Goal: Task Accomplishment & Management: Manage account settings

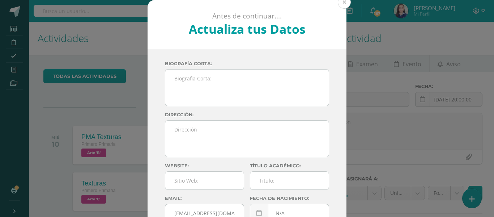
click at [339, 2] on button at bounding box center [344, 2] width 13 height 13
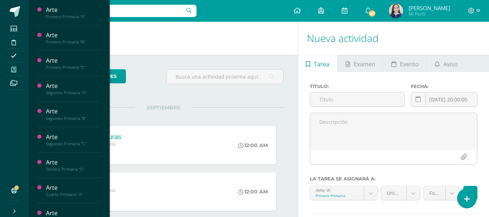
click at [14, 69] on icon at bounding box center [13, 70] width 5 height 6
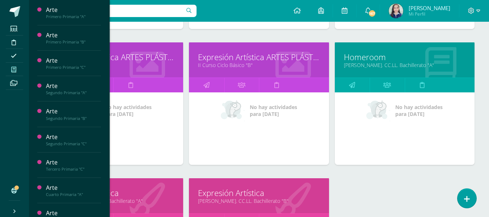
scroll to position [922, 0]
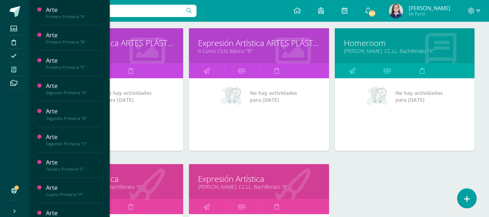
click at [125, 54] on link "II Curso Ciclo Básico "A"" at bounding box center [113, 50] width 122 height 7
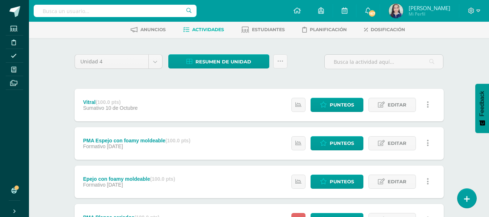
scroll to position [140, 0]
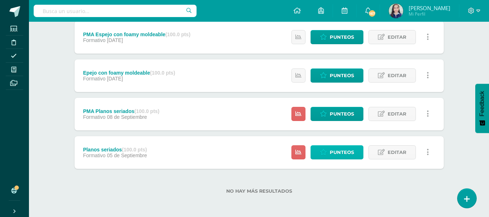
click at [330, 153] on span "Punteos" at bounding box center [342, 151] width 24 height 13
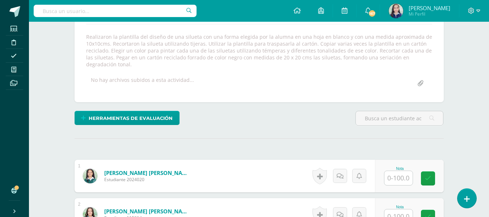
scroll to position [127, 0]
click at [407, 174] on input "text" at bounding box center [398, 177] width 28 height 14
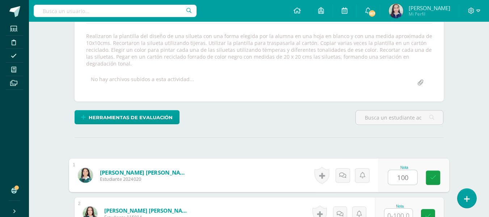
type input "100"
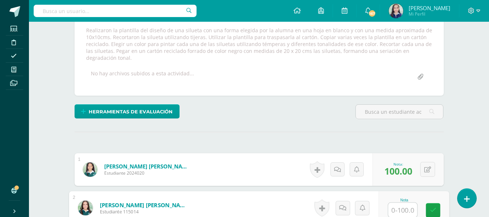
scroll to position [133, 0]
type input "98"
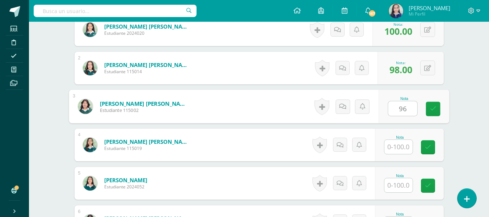
type input "96"
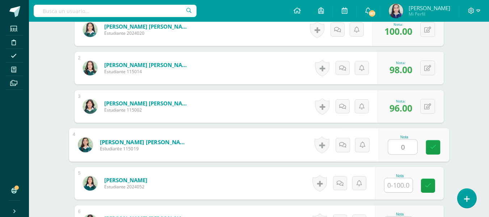
type input "0"
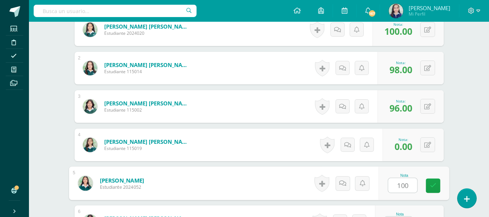
type input "100"
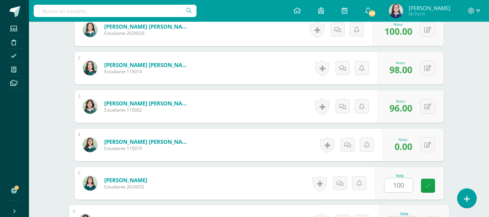
scroll to position [286, 0]
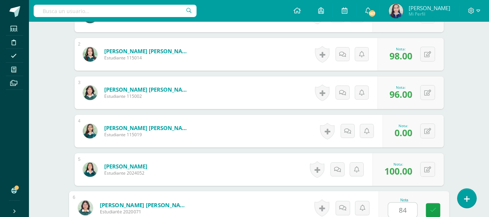
type input "84"
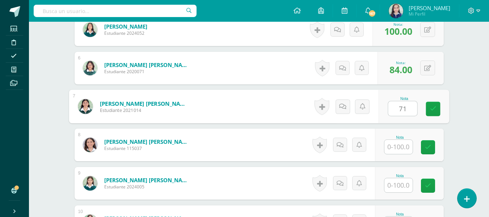
type input "71"
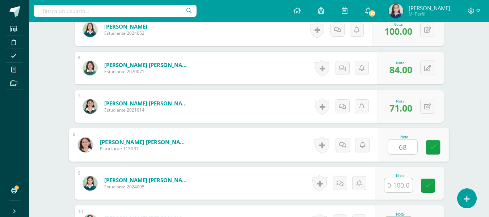
type input "68"
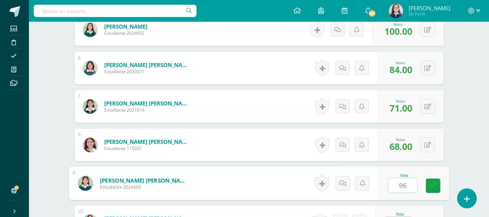
type input "96"
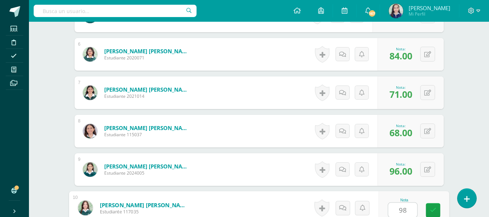
type input "98"
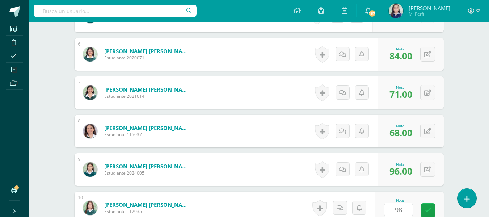
scroll to position [579, 0]
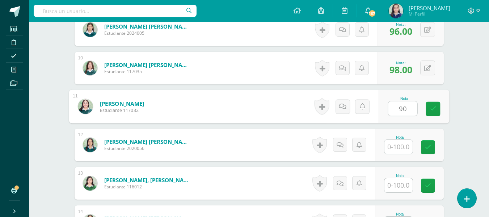
type input "90"
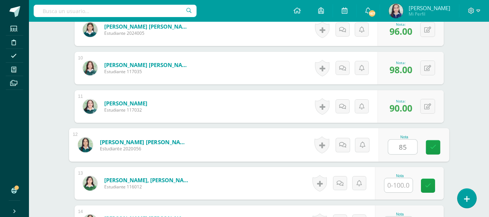
type input "85"
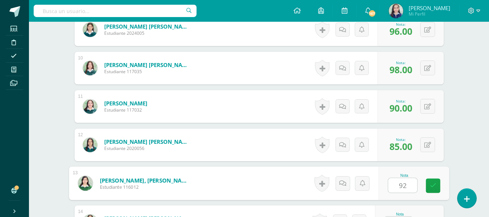
type input "92"
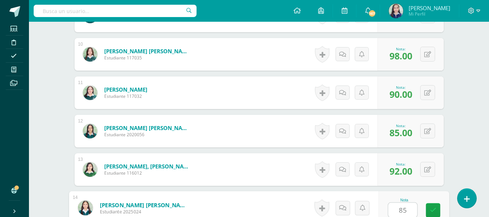
type input "85"
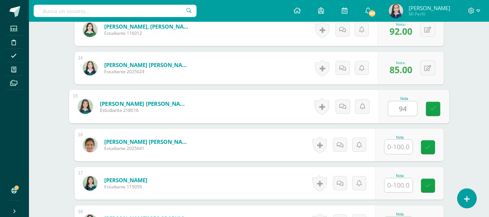
type input "94"
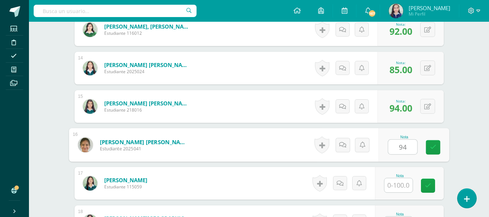
type input "94"
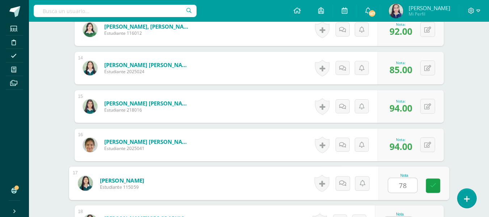
type input "78"
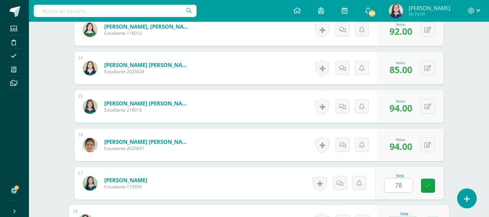
scroll to position [747, 0]
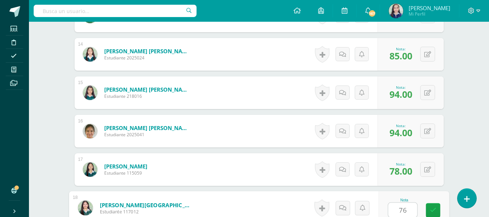
type input "76"
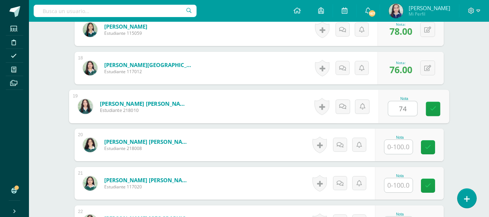
type input "74"
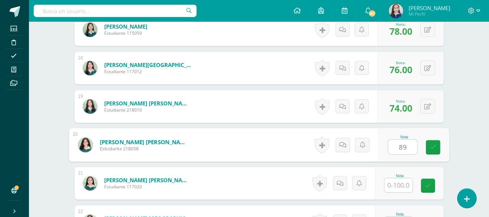
type input "89"
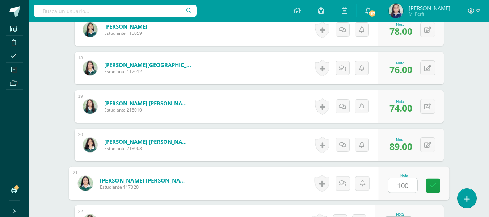
type input "100"
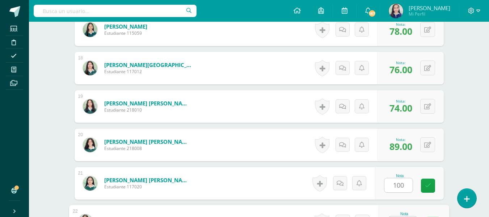
scroll to position [900, 0]
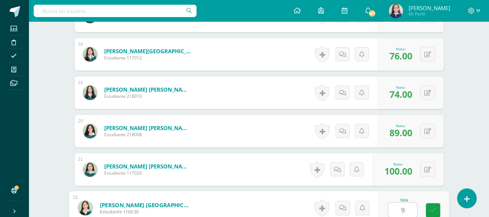
type input "98"
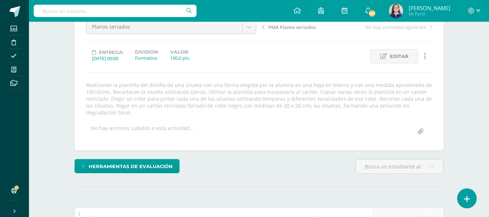
scroll to position [0, 0]
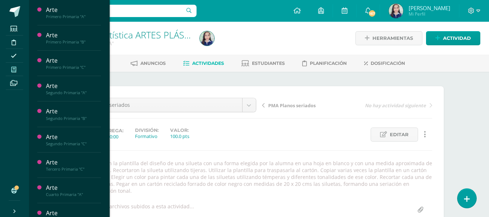
click at [14, 69] on icon at bounding box center [13, 70] width 5 height 6
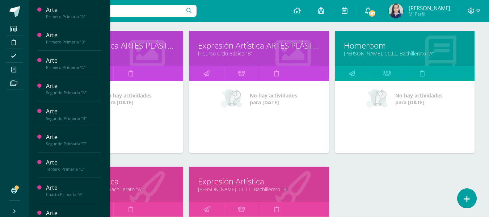
scroll to position [922, 0]
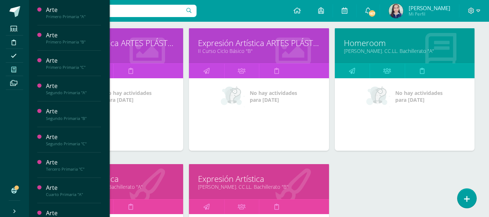
click at [236, 52] on link "II Curso Ciclo Básico "B"" at bounding box center [259, 50] width 122 height 7
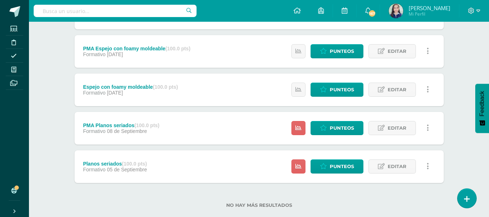
scroll to position [140, 0]
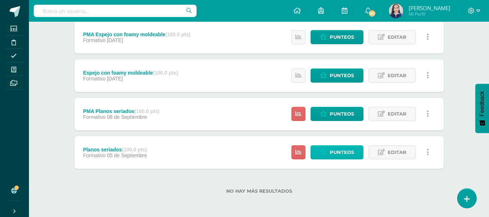
click at [337, 152] on span "Punteos" at bounding box center [342, 151] width 24 height 13
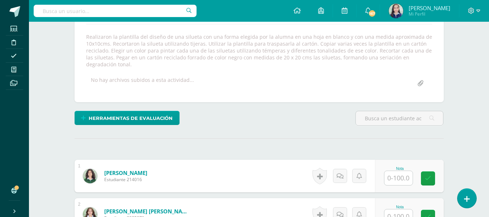
click at [411, 179] on input "text" at bounding box center [398, 178] width 28 height 14
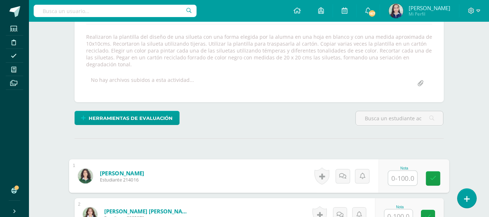
scroll to position [127, 0]
type input "92"
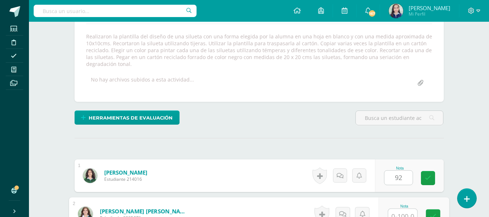
scroll to position [133, 0]
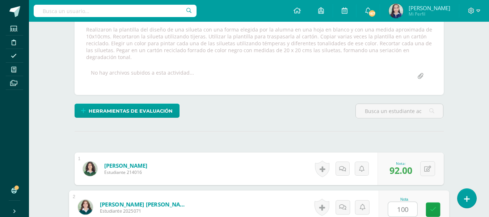
type input "100"
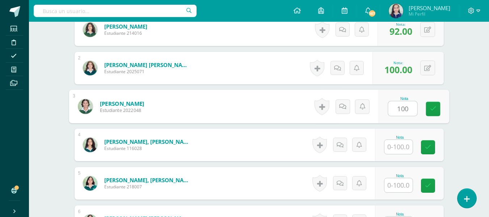
type input "100"
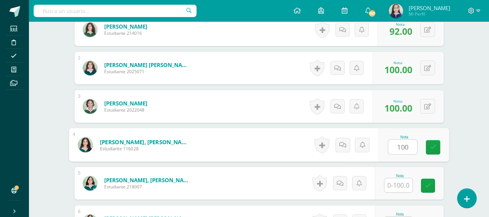
type input "100"
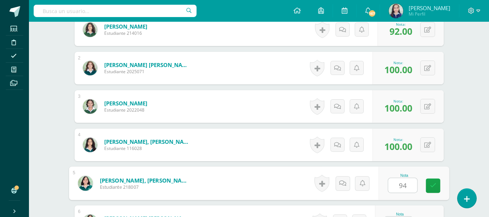
type input "94"
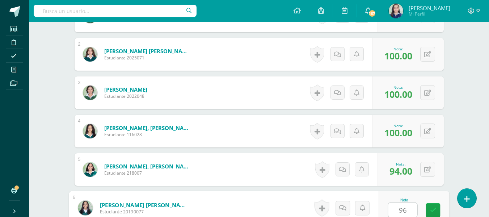
type input "96"
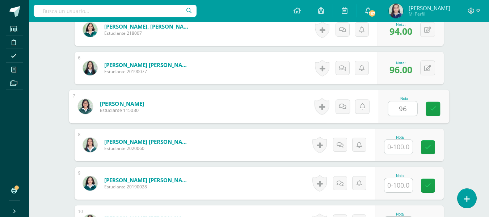
type input "96"
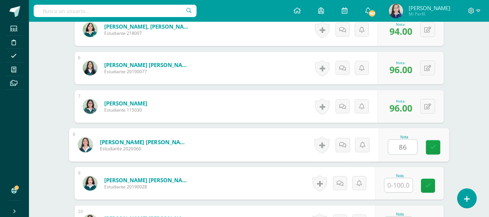
type input "86"
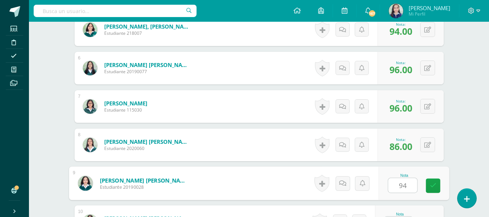
type input "94"
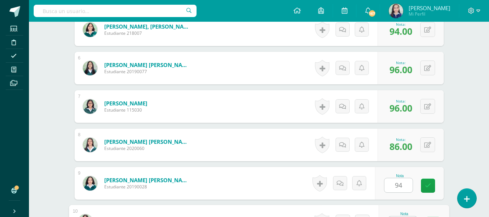
scroll to position [440, 0]
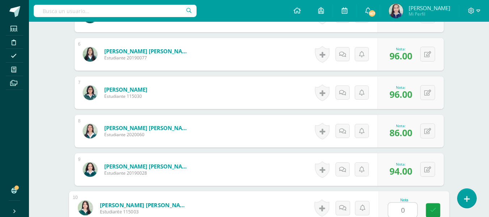
type input "0"
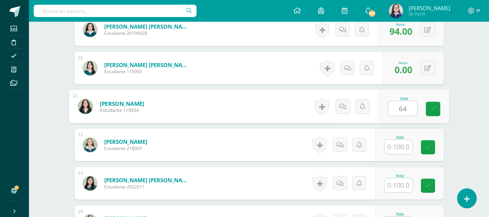
type input "64"
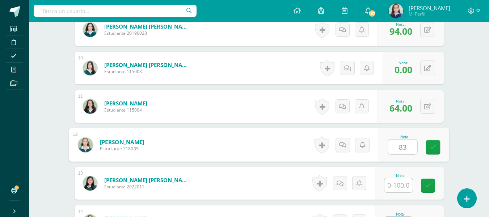
type input "83"
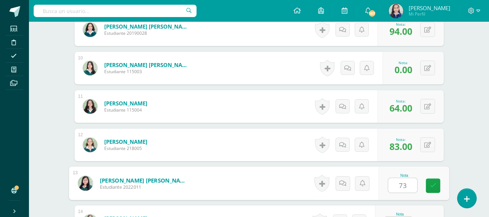
type input "73"
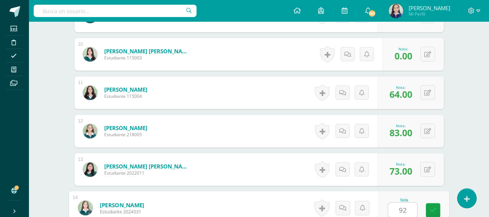
type input "92"
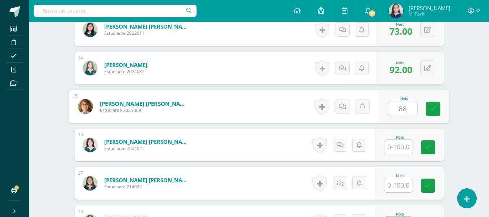
type input "88"
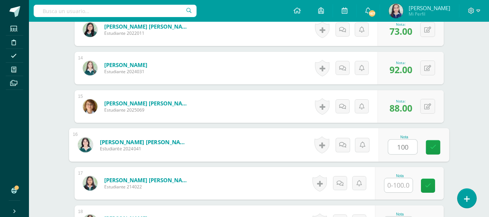
type input "100"
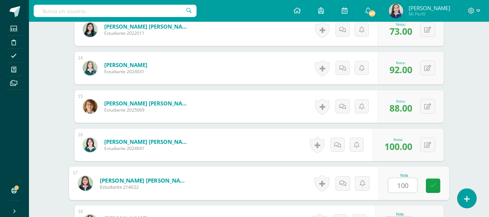
type input "100"
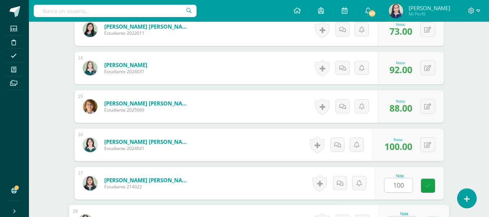
scroll to position [747, 0]
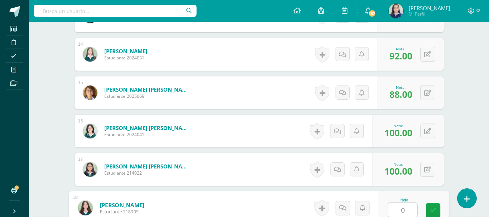
type input "0"
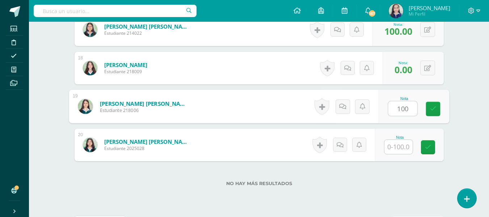
type input "100"
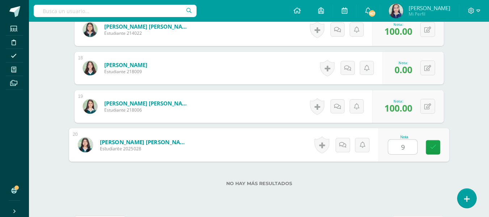
type input "92"
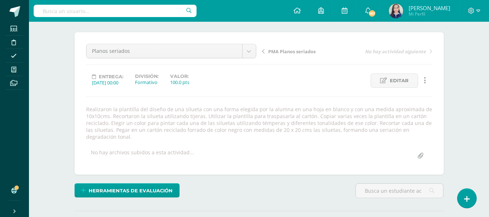
scroll to position [0, 0]
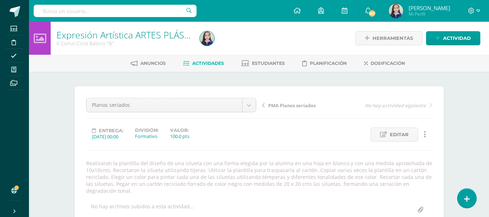
click at [205, 66] on span "Actividades" at bounding box center [208, 62] width 32 height 5
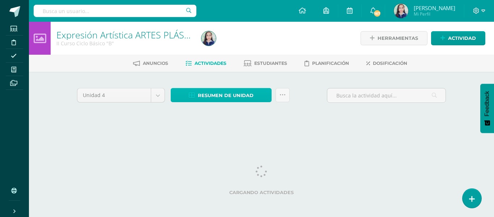
click at [217, 94] on span "Resumen de unidad" at bounding box center [226, 95] width 56 height 13
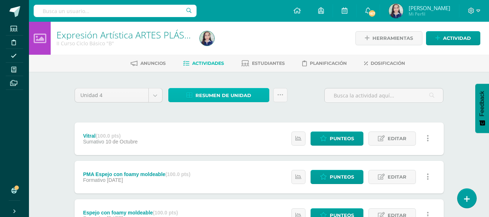
click at [215, 92] on span "Resumen de unidad" at bounding box center [223, 95] width 56 height 13
click at [229, 92] on span "Resumen de unidad" at bounding box center [223, 95] width 56 height 13
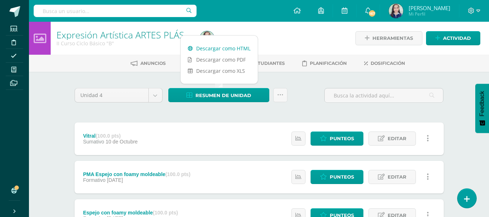
click at [211, 48] on link "Descargar como HTML" at bounding box center [219, 48] width 77 height 11
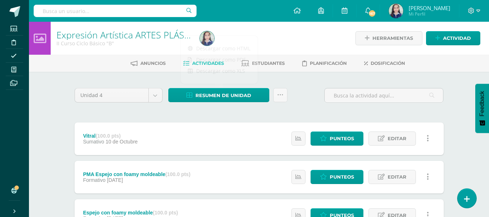
click at [226, 118] on div "Unidad 4 Unidad 1 Unidad 2 Unidad 3 Unidad 4 Resumen de unidad Subir actividade…" at bounding box center [259, 214] width 375 height 256
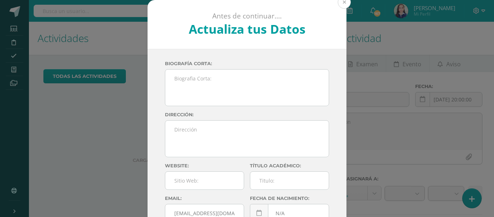
click at [345, 2] on button at bounding box center [344, 2] width 13 height 13
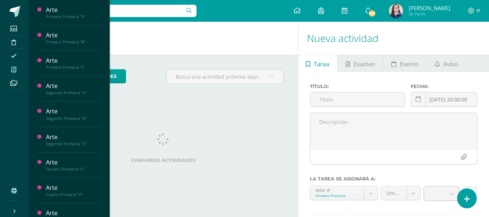
click at [12, 72] on icon at bounding box center [13, 70] width 5 height 6
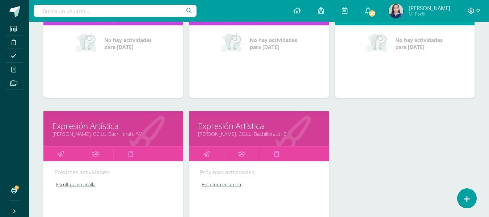
scroll to position [995, 0]
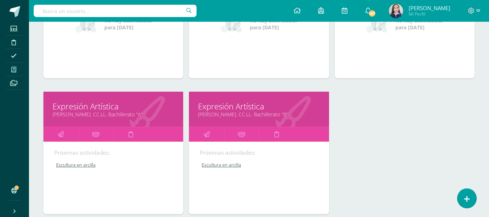
click at [218, 115] on link "[PERSON_NAME]. CC.LL. Bachillerato "B"" at bounding box center [259, 114] width 122 height 7
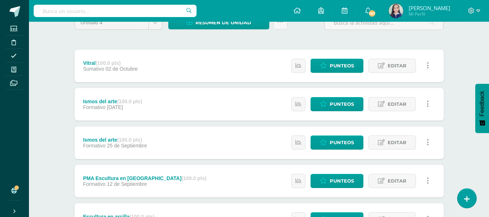
scroll to position [181, 0]
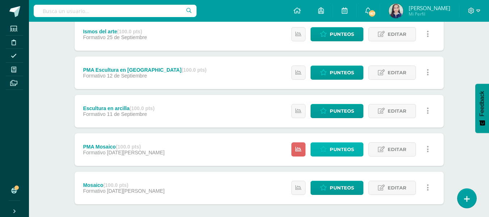
click at [330, 147] on link "Punteos" at bounding box center [337, 149] width 53 height 14
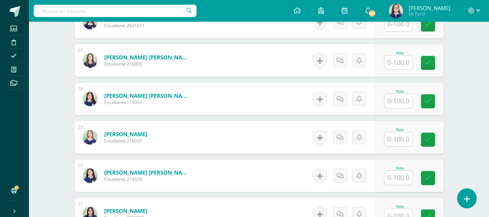
scroll to position [696, 0]
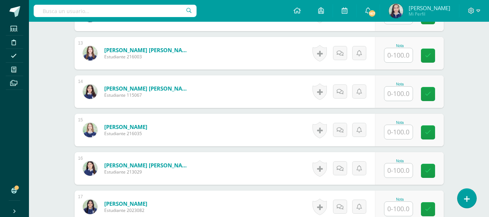
click at [404, 131] on input "text" at bounding box center [398, 132] width 28 height 14
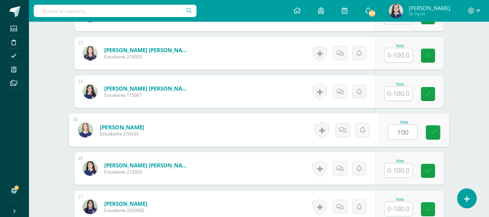
type input "100"
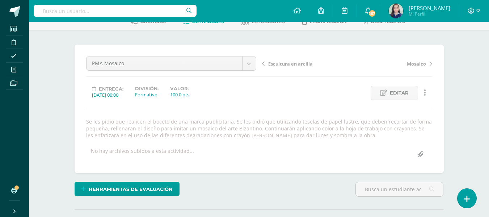
scroll to position [0, 0]
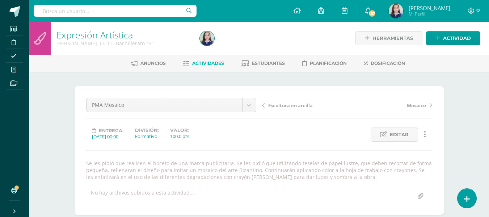
click at [199, 63] on span "Actividades" at bounding box center [208, 62] width 32 height 5
